Goal: Information Seeking & Learning: Learn about a topic

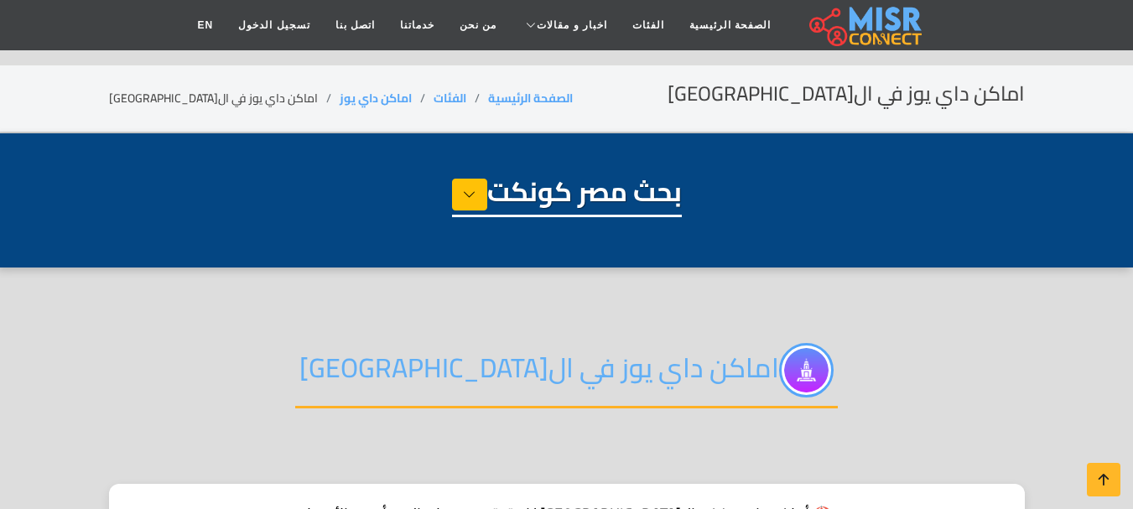
select select "**********"
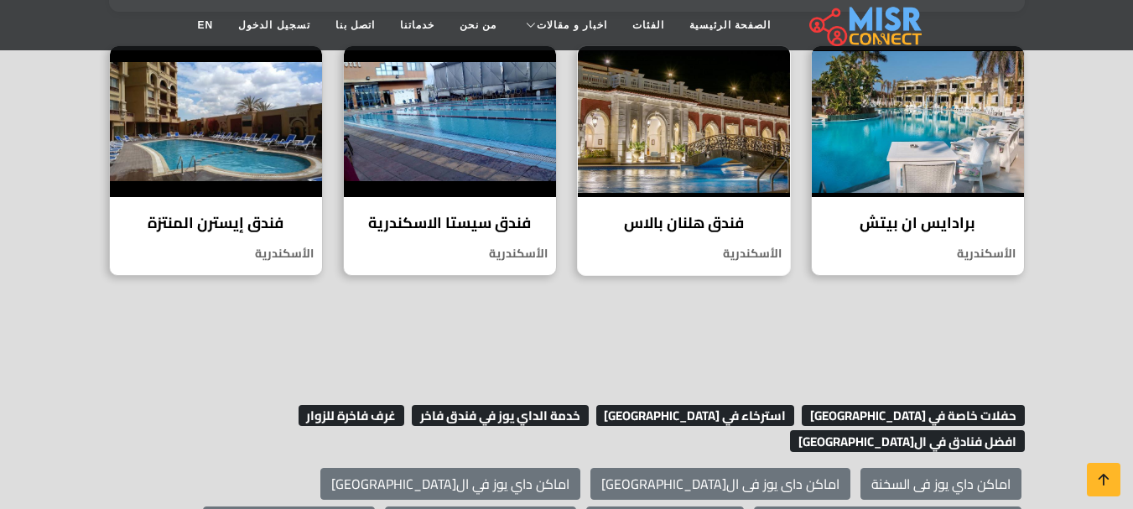
scroll to position [1207, 0]
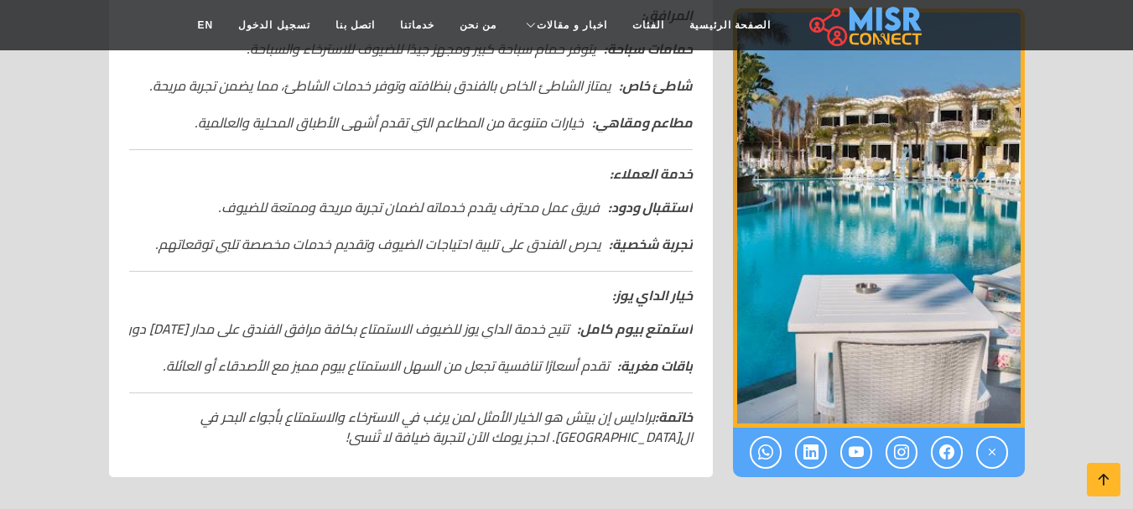
scroll to position [839, 0]
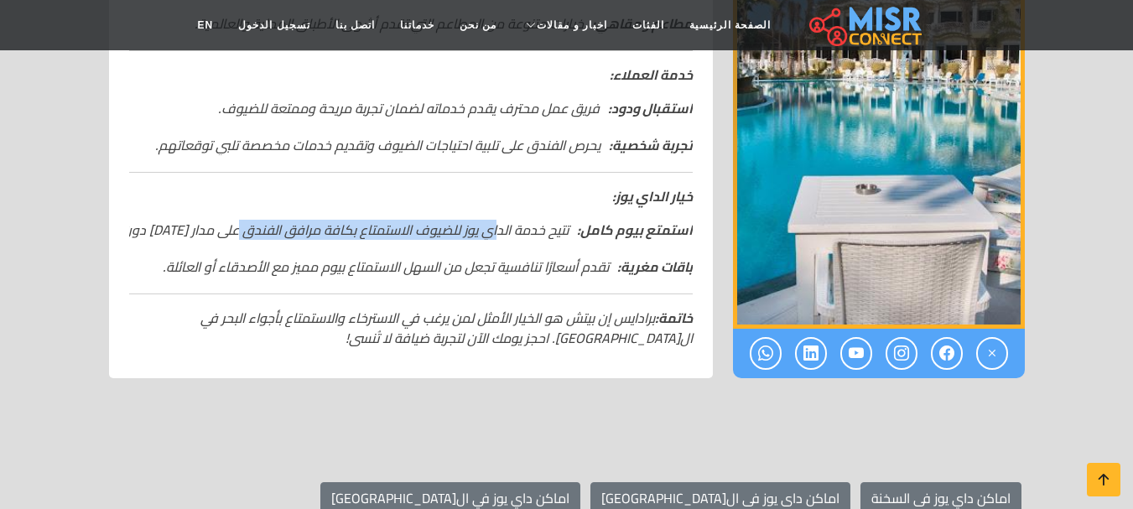
drag, startPoint x: 499, startPoint y: 208, endPoint x: 236, endPoint y: 208, distance: 263.4
click at [236, 220] on em "استمتع بيوم كامل: تتيح خدمة الداي يوز للضيوف الاستمتاع بكافة مرافق الفندق على م…" at bounding box center [348, 230] width 690 height 20
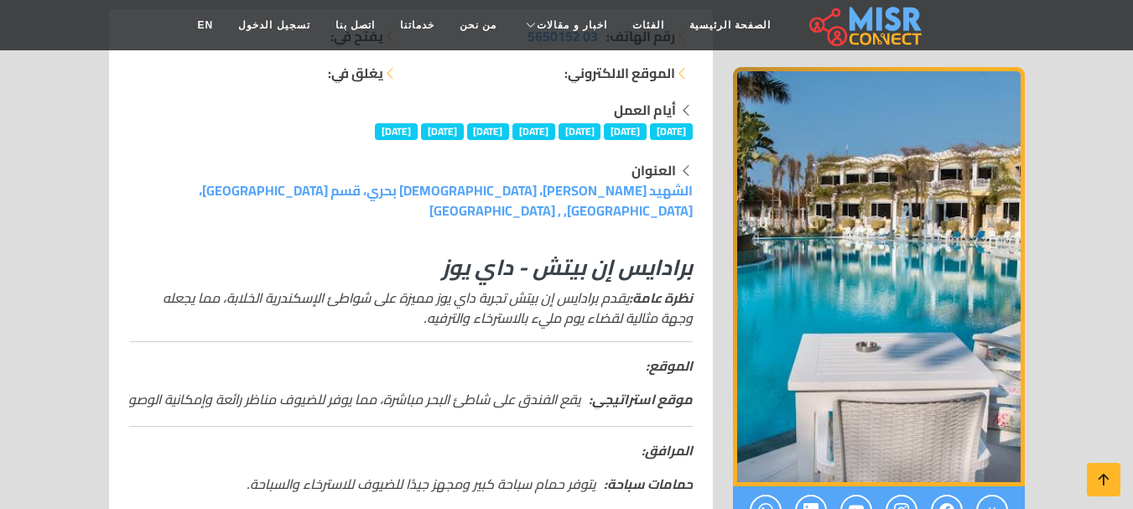
scroll to position [252, 0]
